Goal: Register for event/course

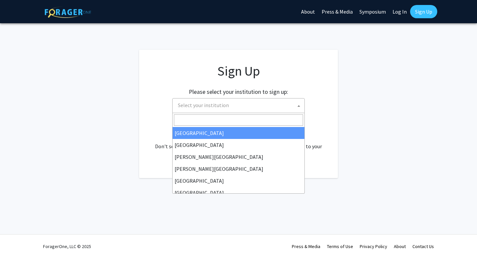
click at [290, 102] on span "Select your institution" at bounding box center [239, 105] width 129 height 14
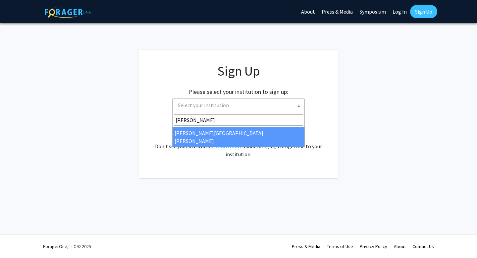
type input "[PERSON_NAME]"
select select "1"
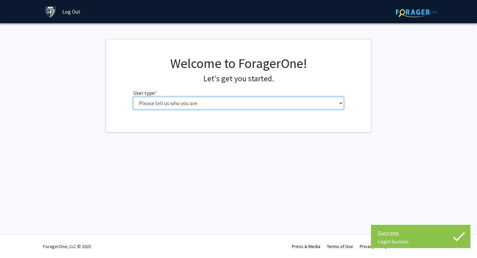
click at [237, 103] on select "Please tell us who you are Undergraduate Student Master's Student Doctoral Cand…" at bounding box center [238, 103] width 211 height 13
select select "2: masters"
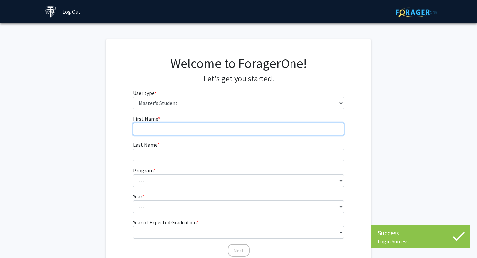
click at [264, 127] on input "First Name * required" at bounding box center [238, 129] width 211 height 13
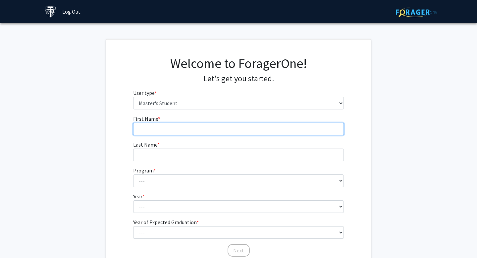
type input "[PERSON_NAME]"
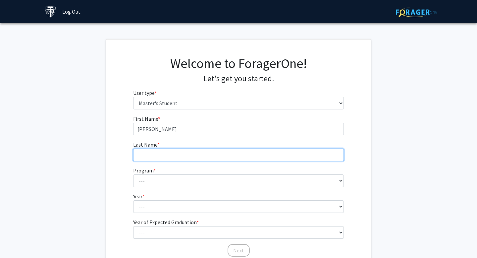
type input "[PERSON_NAME]"
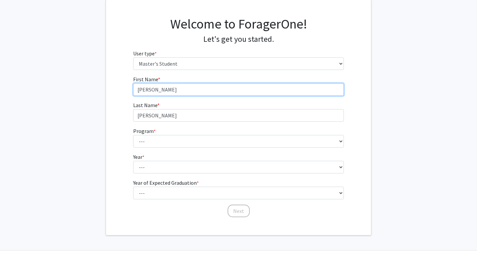
scroll to position [46, 0]
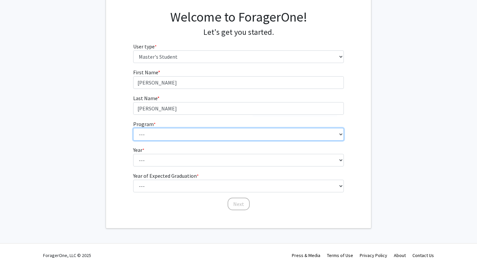
click at [200, 135] on select "--- Anatomy Education Applied and Computational Mathematics Applied Biomedical …" at bounding box center [238, 134] width 211 height 13
select select "46: 35"
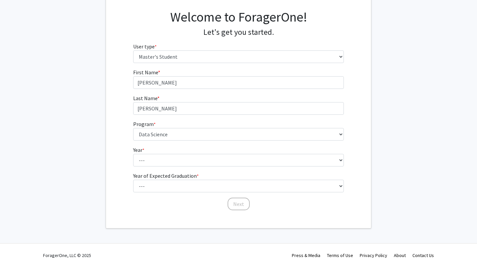
click at [119, 143] on div "First Name * required Angela Last Name * required Kim Program * required --- An…" at bounding box center [238, 139] width 265 height 142
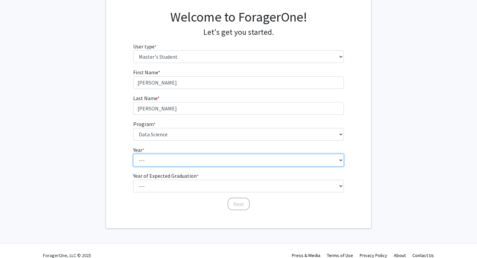
click at [146, 164] on select "--- First Year Second Year" at bounding box center [238, 160] width 211 height 13
select select "1: first_year"
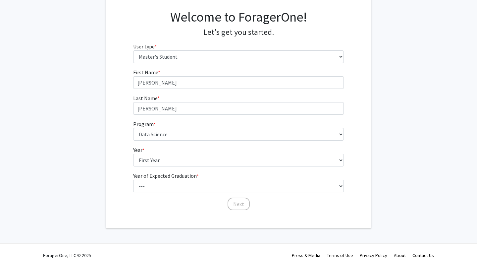
click at [105, 175] on fg-get-started "Welcome to ForagerOne! Let's get you started. User type * required Please tell …" at bounding box center [238, 111] width 477 height 236
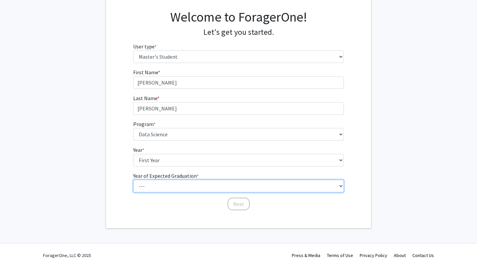
click at [146, 185] on select "--- 2025 2026 2027 2028 2029 2030 2031 2032 2033 2034" at bounding box center [238, 186] width 211 height 13
select select "4: 2028"
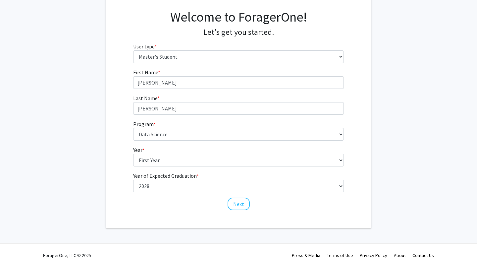
click at [118, 215] on div "Welcome to ForagerOne! Let's get you started. User type * required Please tell …" at bounding box center [238, 110] width 265 height 235
click at [247, 203] on button "Next" at bounding box center [239, 203] width 22 height 13
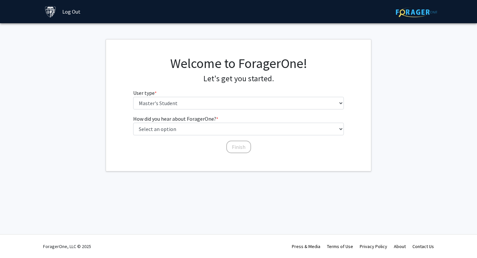
scroll to position [0, 0]
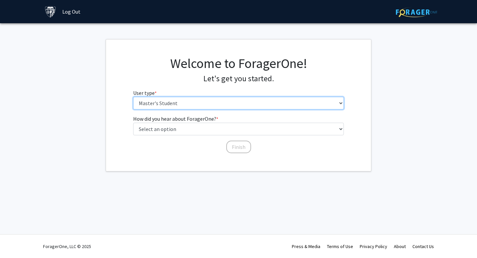
click at [205, 99] on select "Please tell us who you are Undergraduate Student Master's Student Doctoral Cand…" at bounding box center [238, 103] width 211 height 13
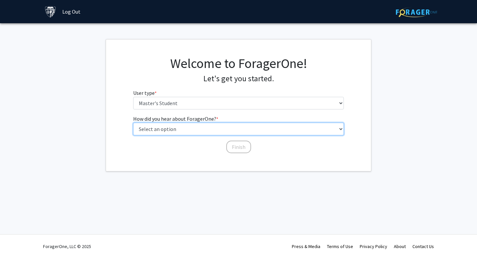
click at [183, 128] on select "Select an option Peer/student recommendation Faculty/staff recommendation Unive…" at bounding box center [238, 129] width 211 height 13
select select "3: university_website"
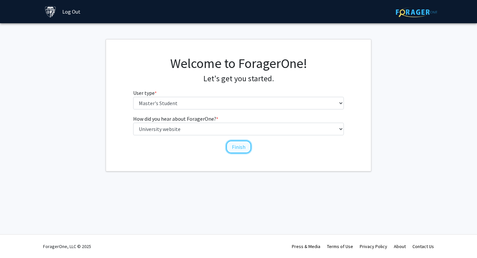
click at [232, 149] on button "Finish" at bounding box center [238, 146] width 25 height 13
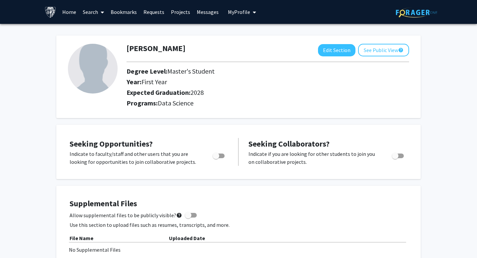
click at [71, 13] on link "Home" at bounding box center [69, 11] width 21 height 23
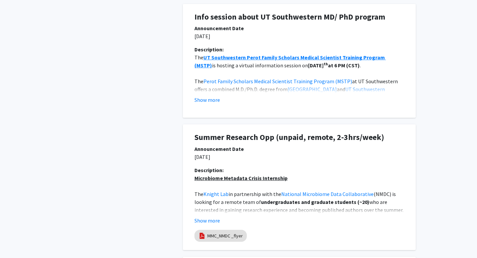
scroll to position [392, 0]
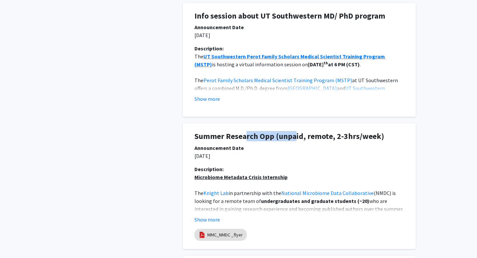
drag, startPoint x: 245, startPoint y: 137, endPoint x: 297, endPoint y: 138, distance: 51.7
click at [296, 138] on h1 "Summer Research Opp (unpaid, remote, 2-3hrs/week)" at bounding box center [299, 137] width 210 height 10
click at [297, 138] on h1 "Summer Research Opp (unpaid, remote, 2-3hrs/week)" at bounding box center [299, 137] width 210 height 10
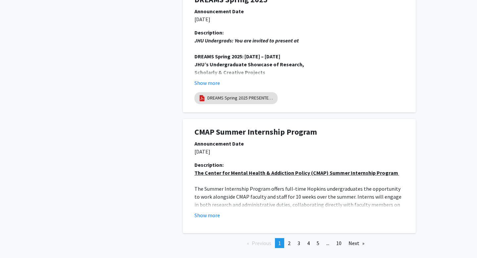
scroll to position [1235, 0]
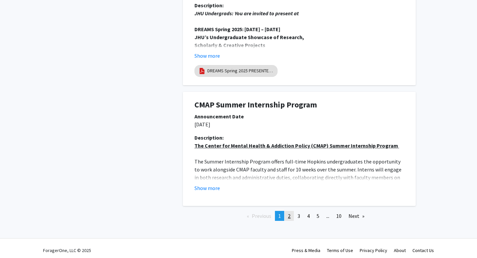
click at [292, 216] on link "page 2" at bounding box center [289, 216] width 9 height 10
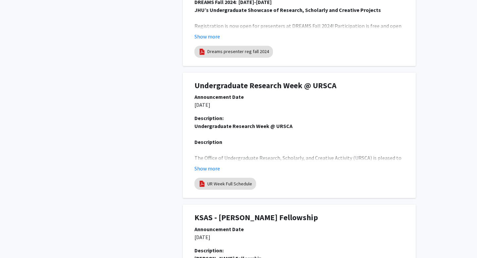
scroll to position [1290, 0]
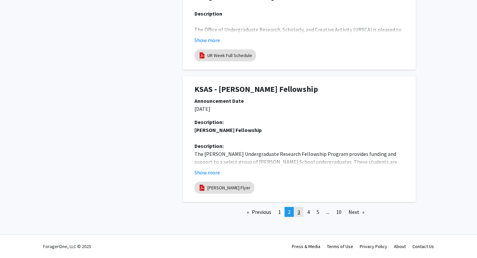
click at [302, 214] on link "page 3" at bounding box center [298, 212] width 9 height 10
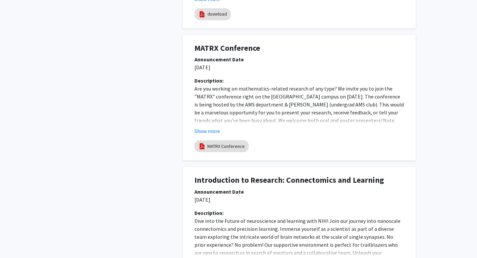
scroll to position [1282, 0]
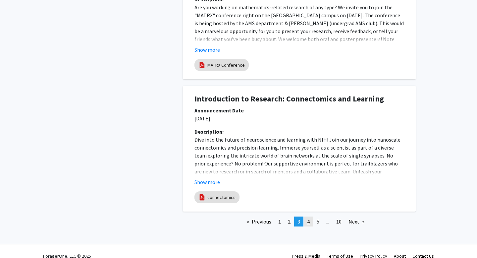
click at [311, 216] on link "page 4" at bounding box center [308, 221] width 9 height 10
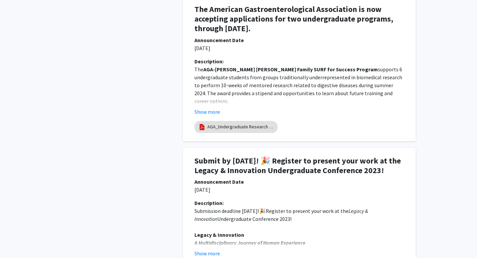
scroll to position [1340, 0]
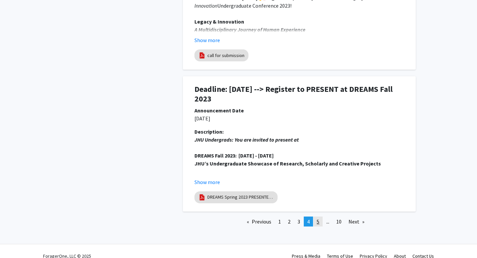
click at [319, 216] on link "page 5" at bounding box center [317, 221] width 9 height 10
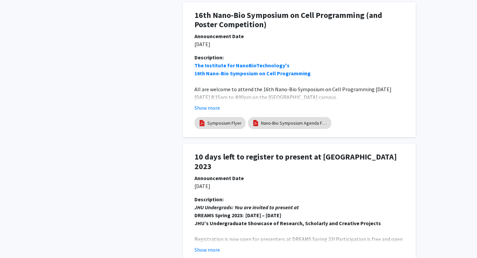
scroll to position [1270, 0]
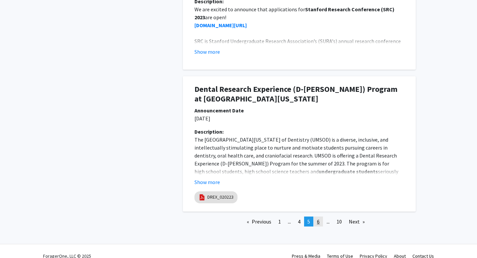
click at [318, 216] on link "page 6" at bounding box center [318, 221] width 9 height 10
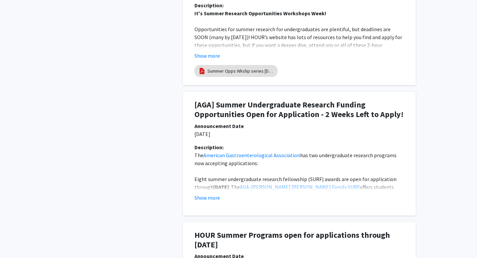
scroll to position [0, 0]
